Goal: Find specific page/section: Find specific page/section

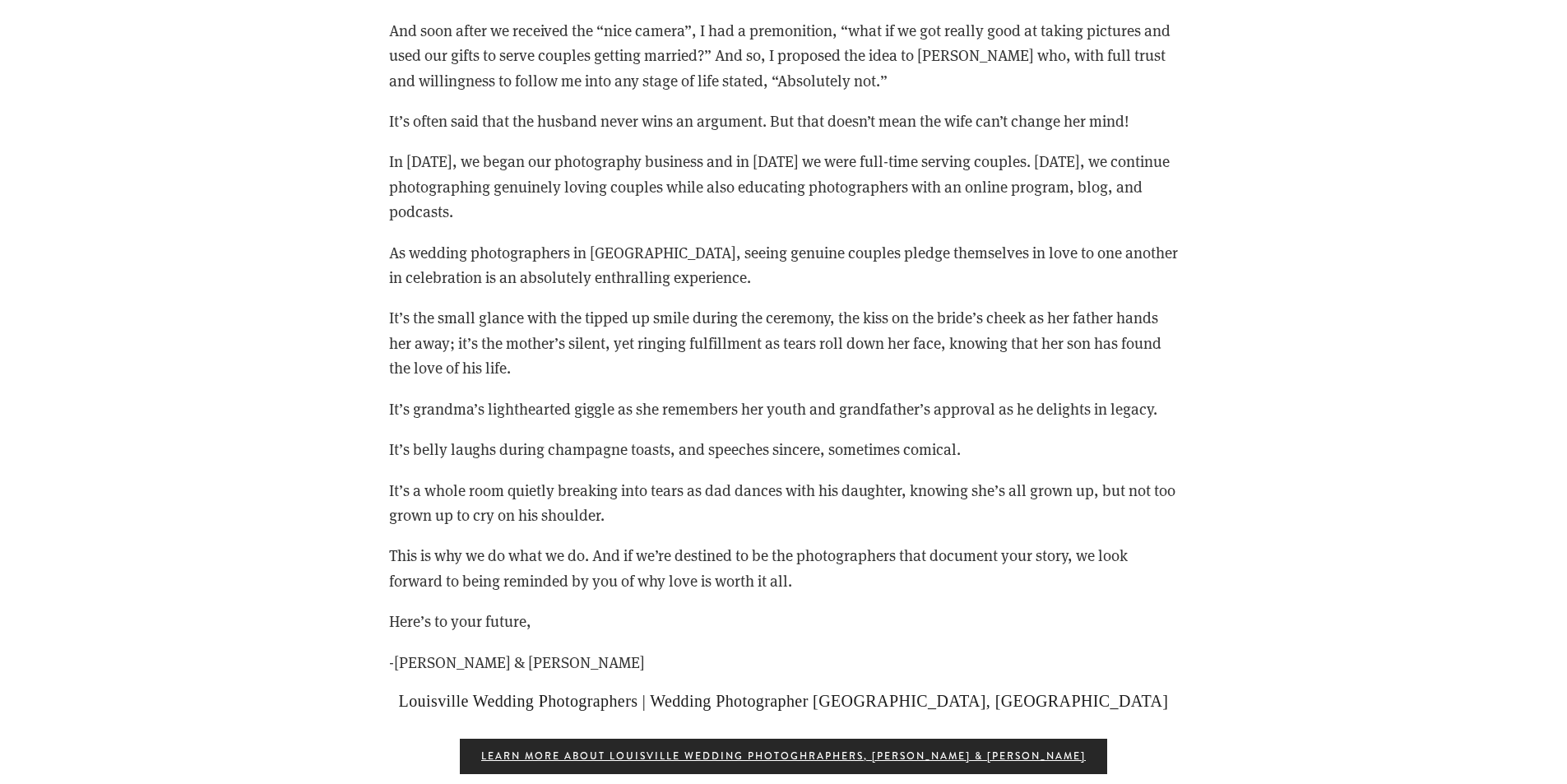
scroll to position [3124, 0]
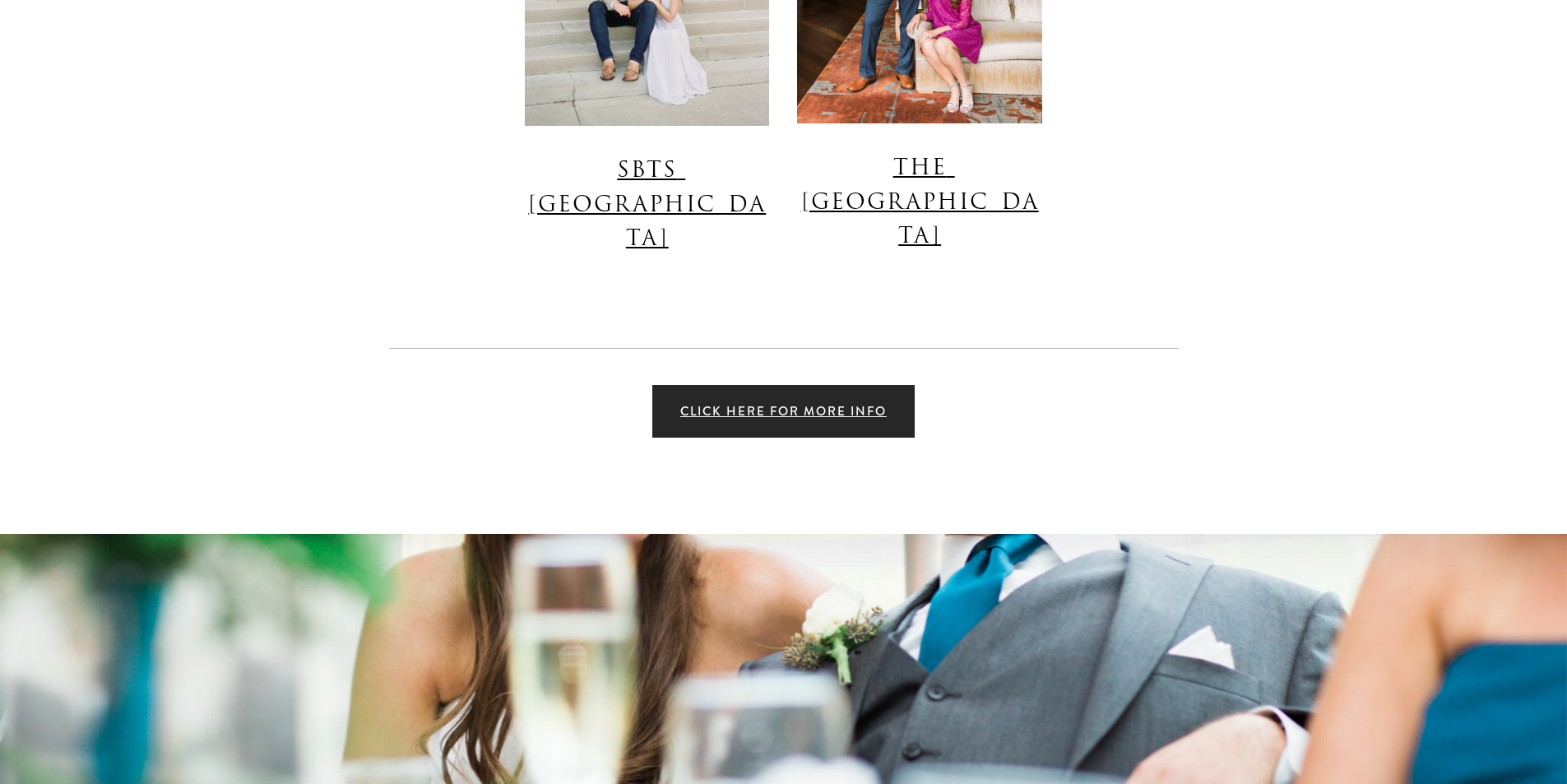
scroll to position [11265, 0]
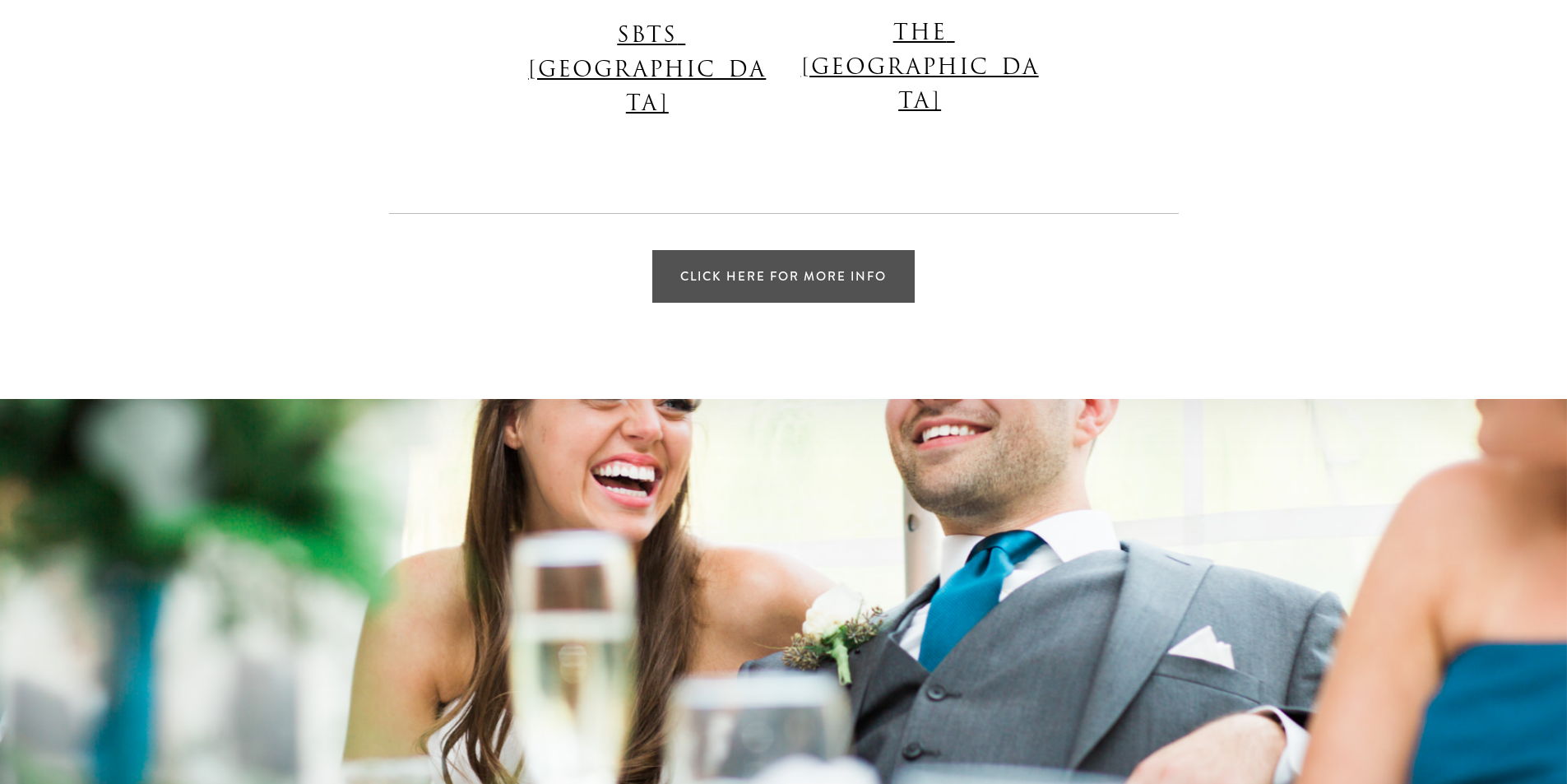
click at [752, 250] on link "Click Here for More Info" at bounding box center [784, 276] width 263 height 52
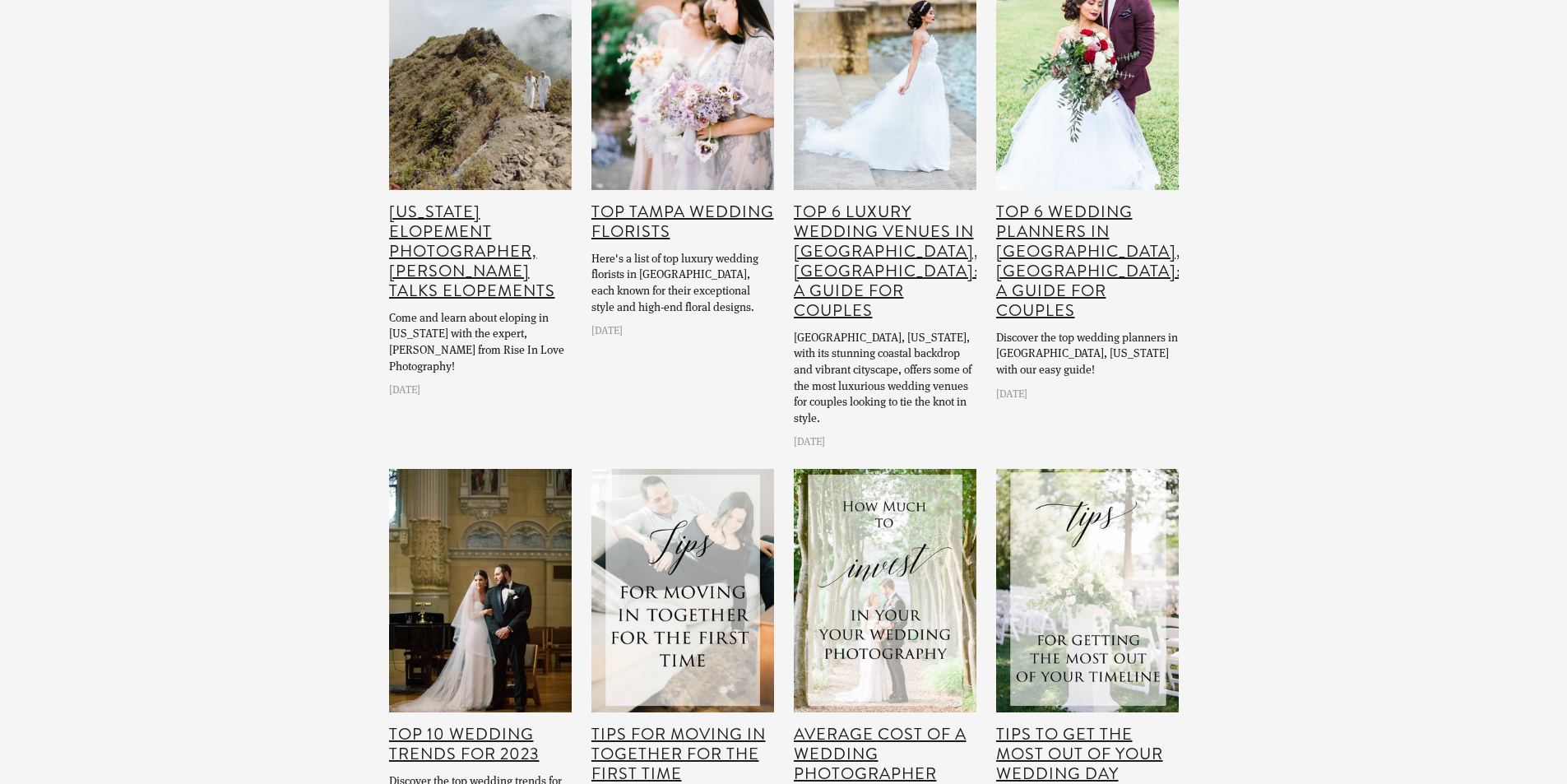
scroll to position [3453, 0]
